Goal: Task Accomplishment & Management: Manage account settings

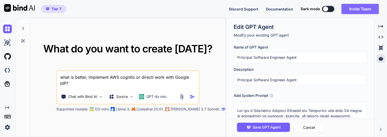
click at [358, 9] on button "Invite Team" at bounding box center [359, 9] width 37 height 10
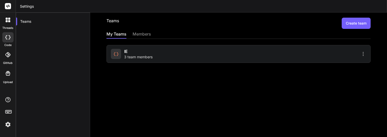
click at [142, 39] on div at bounding box center [238, 39] width 264 height 0
click at [137, 35] on div "members" at bounding box center [142, 34] width 18 height 7
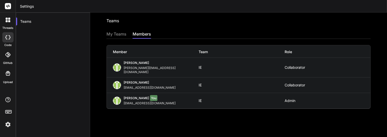
click at [302, 66] on div "Collaborator" at bounding box center [327, 67] width 86 height 4
click at [160, 66] on div "[PERSON_NAME]" at bounding box center [161, 63] width 75 height 5
click at [112, 35] on div "My Teams" at bounding box center [116, 34] width 20 height 7
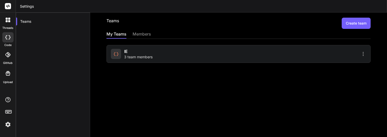
click at [134, 51] on div "IE 3 team members" at bounding box center [138, 53] width 28 height 11
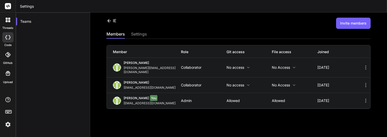
click at [246, 65] on p "No access" at bounding box center [248, 67] width 45 height 4
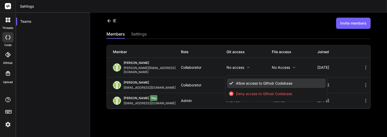
click at [244, 81] on span "Allow access to Github Codebase" at bounding box center [264, 83] width 56 height 5
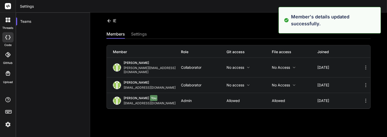
click at [287, 65] on p "No access" at bounding box center [294, 67] width 45 height 4
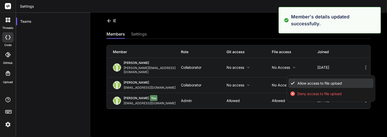
click at [294, 81] on icon at bounding box center [292, 83] width 5 height 5
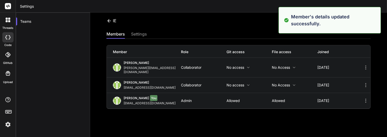
click at [234, 83] on p "No access" at bounding box center [248, 85] width 45 height 4
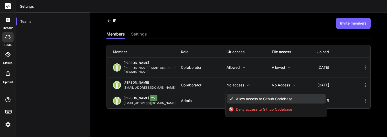
click at [236, 96] on span "Allow access to Github Codebase" at bounding box center [264, 98] width 56 height 5
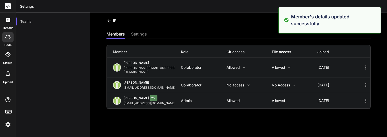
click at [280, 83] on p "No access" at bounding box center [294, 85] width 45 height 4
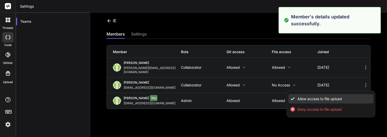
click at [292, 94] on li "Allow access to file upload" at bounding box center [330, 98] width 85 height 9
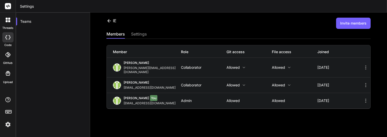
click at [365, 65] on icon at bounding box center [365, 67] width 1 height 4
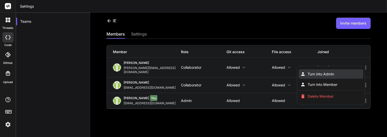
click at [326, 72] on span "Turn into Admin" at bounding box center [320, 74] width 26 height 5
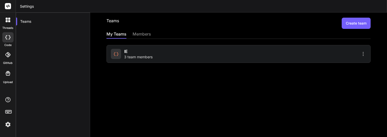
click at [142, 34] on div "members" at bounding box center [142, 34] width 18 height 7
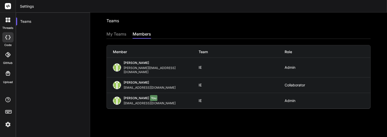
click at [118, 35] on div "My Teams" at bounding box center [116, 34] width 20 height 7
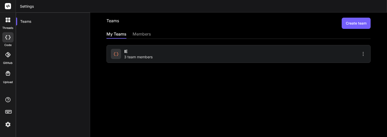
click at [133, 48] on div "IE 3 team members" at bounding box center [138, 53] width 28 height 11
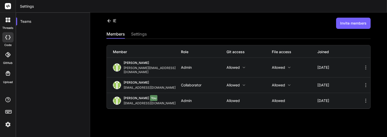
click at [367, 67] on icon at bounding box center [365, 67] width 6 height 6
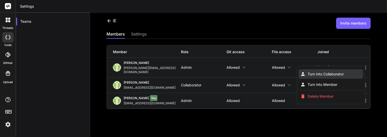
click at [346, 72] on li "Turn into Collaborator" at bounding box center [331, 73] width 64 height 9
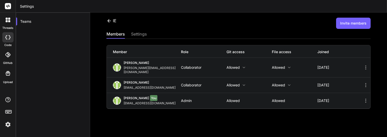
click at [359, 65] on div "[DATE]" at bounding box center [339, 67] width 45 height 4
click at [363, 65] on icon at bounding box center [365, 67] width 6 height 6
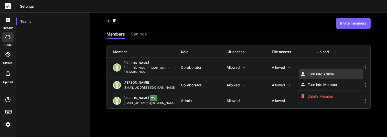
click at [335, 71] on li "Turn into Admin" at bounding box center [331, 73] width 64 height 9
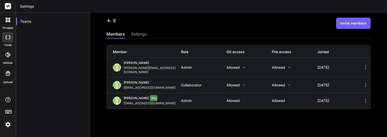
click at [157, 68] on div "[PERSON_NAME][EMAIL_ADDRESS][DOMAIN_NAME]" at bounding box center [152, 70] width 57 height 8
drag, startPoint x: 122, startPoint y: 70, endPoint x: 165, endPoint y: 68, distance: 43.6
click at [165, 68] on div "José Bermúdez joseluis@imagenevolutiva.mx Admin Allowed Allowed 21 days ago" at bounding box center [238, 67] width 263 height 19
click at [172, 68] on div "José Bermúdez joseluis@imagenevolutiva.mx" at bounding box center [147, 67] width 68 height 13
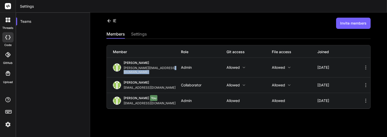
click at [172, 68] on div "José Bermúdez joseluis@imagenevolutiva.mx" at bounding box center [147, 67] width 68 height 13
copy div "[PERSON_NAME][EMAIL_ADDRESS][DOMAIN_NAME]"
click at [348, 24] on button "Invite members" at bounding box center [353, 23] width 35 height 11
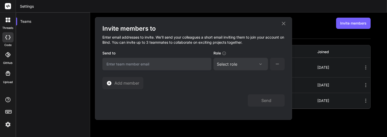
click at [179, 64] on input "email" at bounding box center [156, 64] width 109 height 13
paste input "[PERSON_NAME][EMAIL_ADDRESS][DOMAIN_NAME]"
type input "[PERSON_NAME][EMAIL_ADDRESS][DOMAIN_NAME]"
click at [221, 65] on div "Select role" at bounding box center [227, 64] width 20 height 6
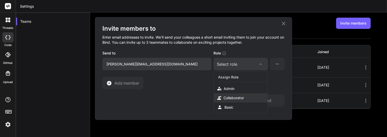
click at [237, 96] on div "Collaborator" at bounding box center [233, 97] width 20 height 5
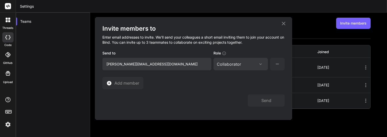
click at [276, 66] on icon at bounding box center [277, 64] width 6 height 6
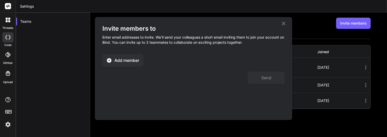
click at [129, 62] on span "Add member" at bounding box center [126, 60] width 25 height 6
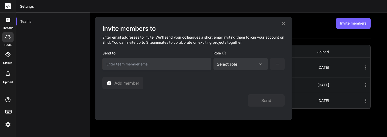
click at [135, 69] on input "email" at bounding box center [156, 64] width 109 height 13
paste input "[PERSON_NAME][EMAIL_ADDRESS][DOMAIN_NAME]"
type input "[PERSON_NAME][EMAIL_ADDRESS][DOMAIN_NAME]"
click at [268, 64] on div "Select role Assign Role Admin Collaborator Basic" at bounding box center [240, 64] width 54 height 13
click at [255, 67] on div "Select role" at bounding box center [241, 64] width 48 height 6
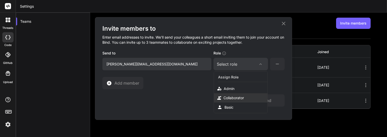
click at [232, 97] on div "Collaborator" at bounding box center [233, 97] width 20 height 5
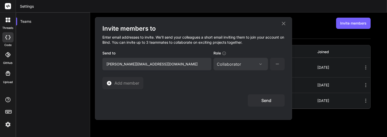
click at [265, 101] on button "Send" at bounding box center [266, 100] width 37 height 12
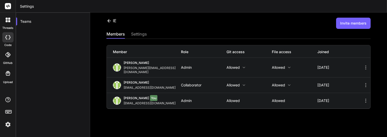
click at [367, 65] on icon at bounding box center [365, 67] width 6 height 6
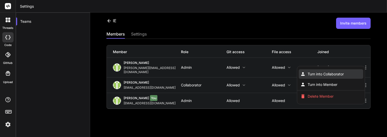
click at [337, 72] on span "Turn into Collaborator" at bounding box center [325, 74] width 36 height 5
